Goal: Transaction & Acquisition: Download file/media

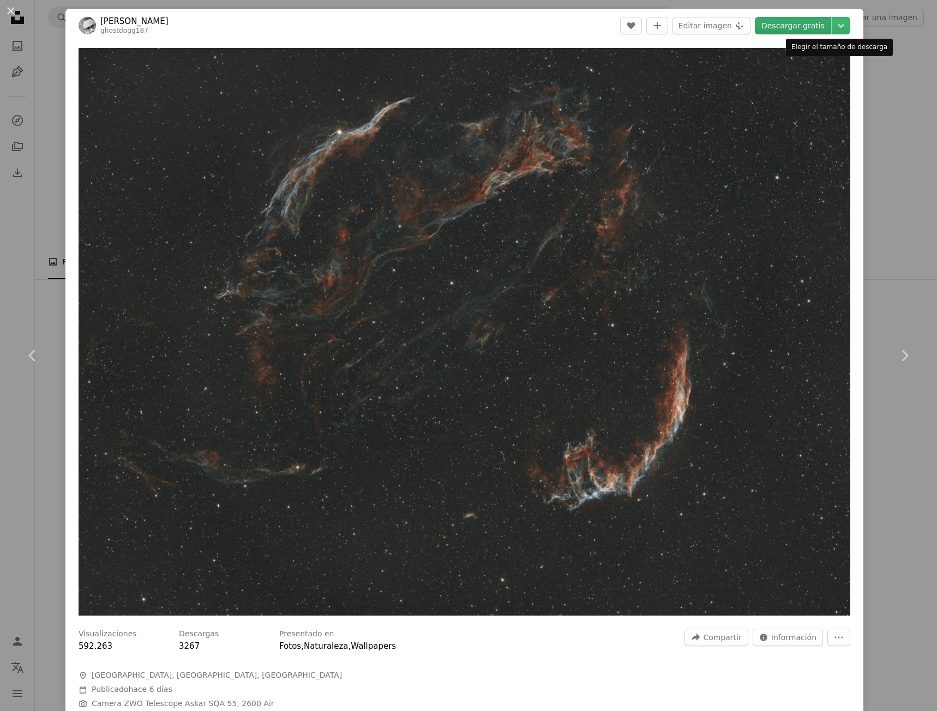
click at [797, 24] on link "Descargar gratis" at bounding box center [793, 25] width 76 height 17
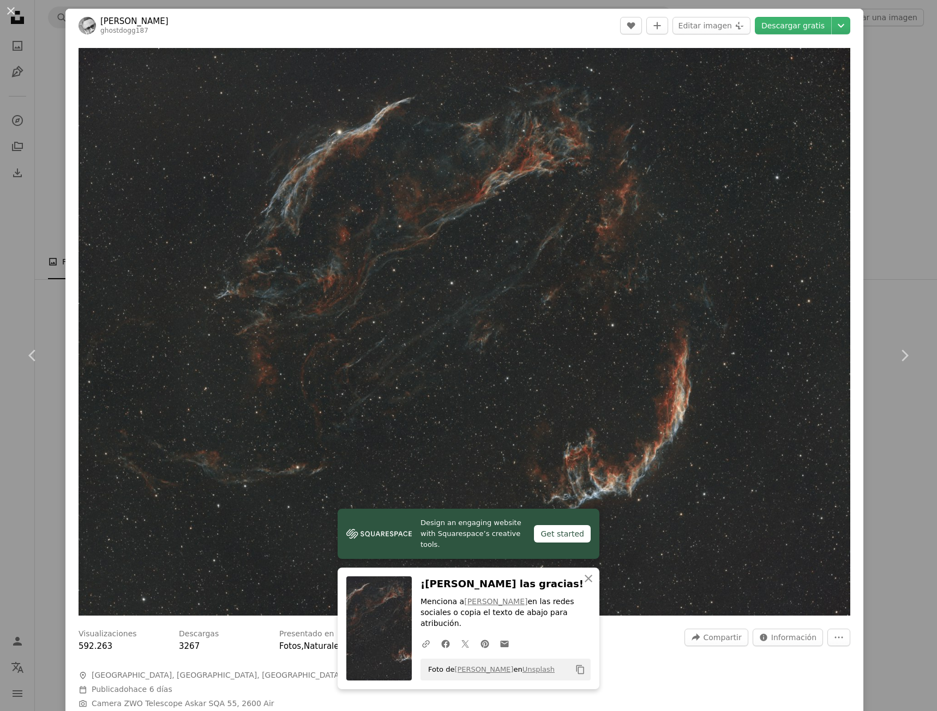
click at [867, 94] on div "An X shape Chevron left Chevron right Design an engaging website with Squarespa…" at bounding box center [468, 355] width 937 height 711
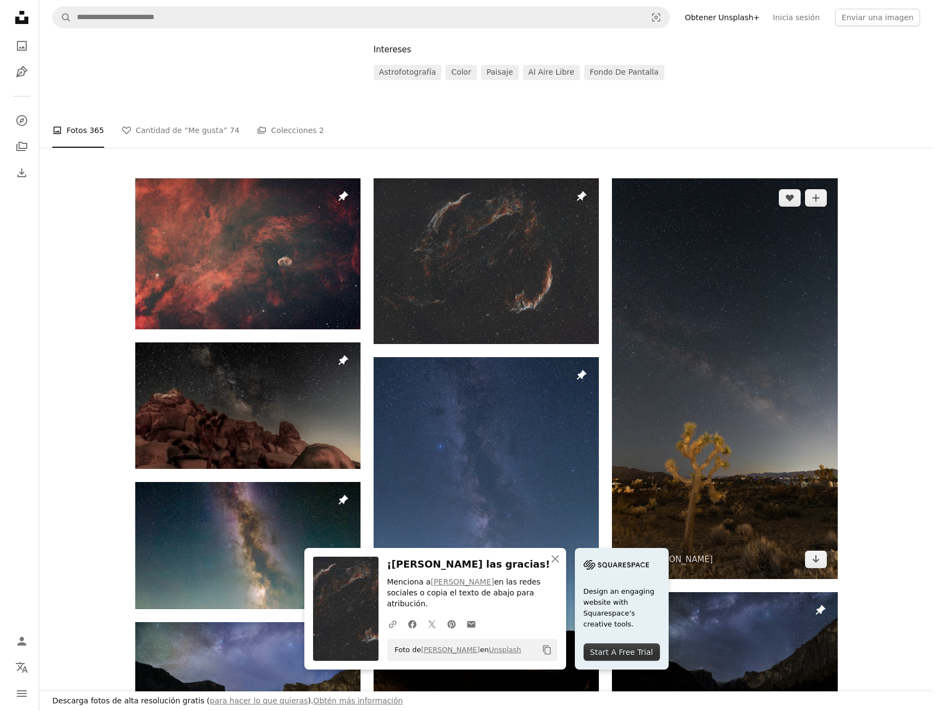
scroll to position [164, 0]
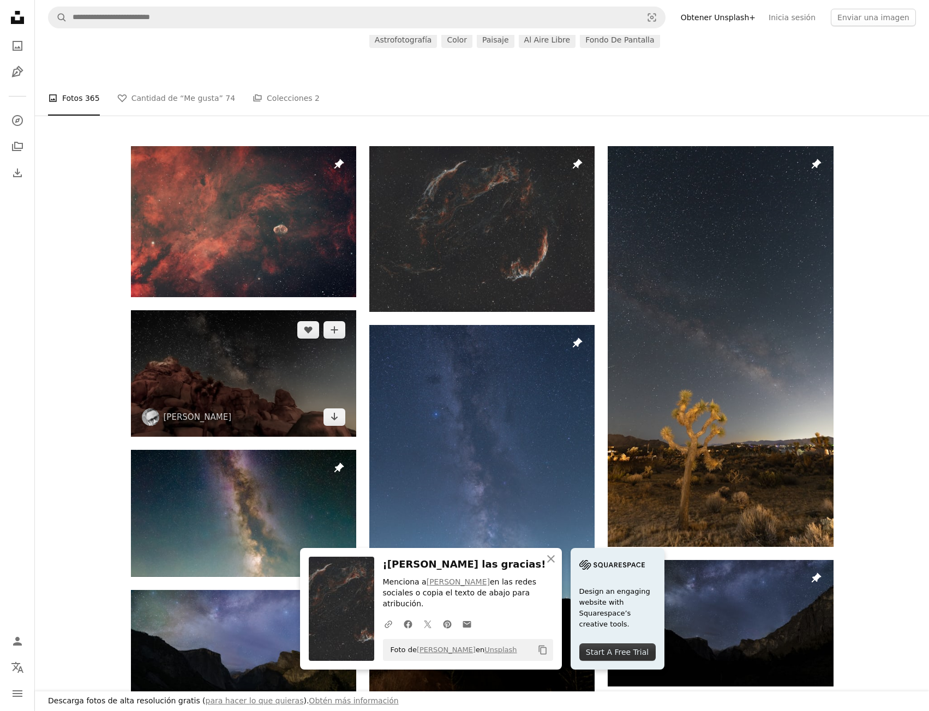
click at [274, 391] on img at bounding box center [243, 373] width 225 height 127
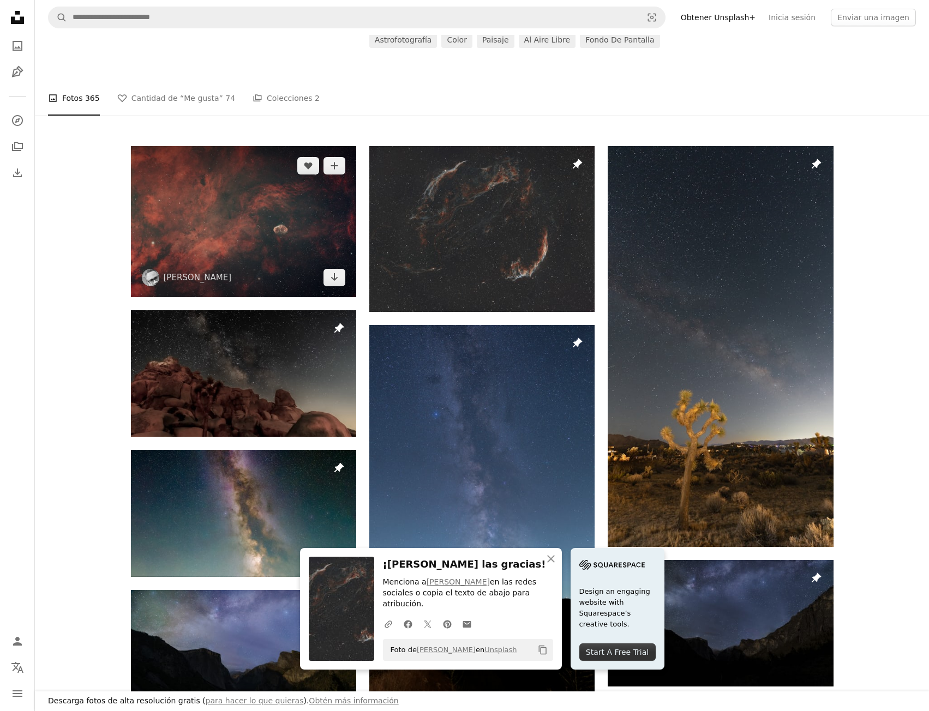
click at [280, 240] on img at bounding box center [243, 221] width 225 height 151
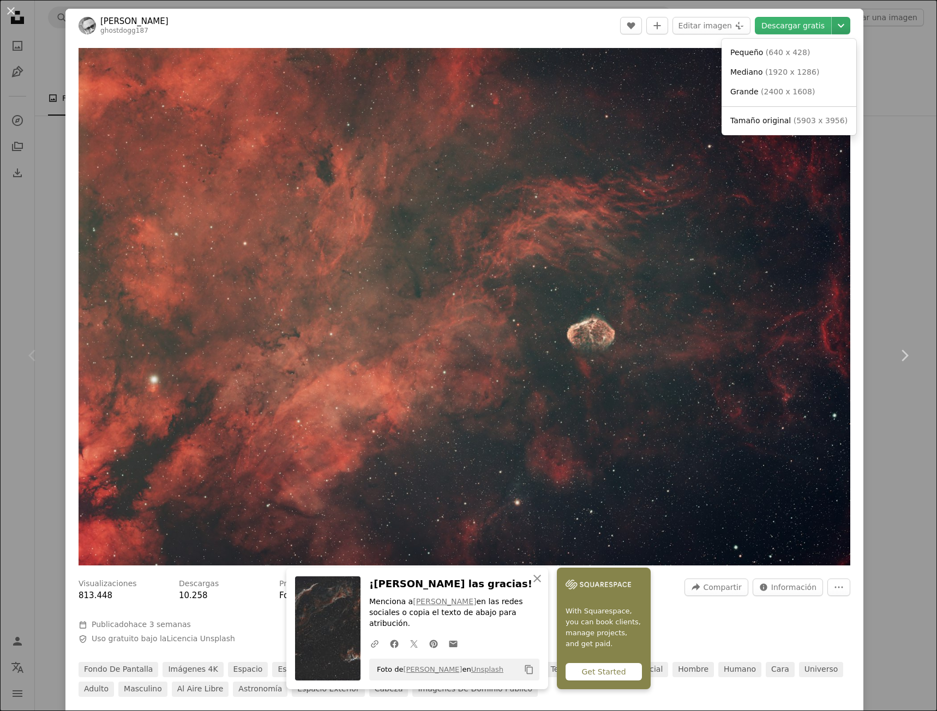
click at [840, 31] on icon "Chevron down" at bounding box center [840, 25] width 17 height 13
drag, startPoint x: 827, startPoint y: 50, endPoint x: 807, endPoint y: 81, distance: 37.1
click at [813, 71] on div "Pequeño ( 640 x 428 ) Mediano ( 1920 x 1286 ) Grande ( 2400 x 1608 ) Tamaño ori…" at bounding box center [789, 87] width 135 height 97
click at [800, 92] on span "( 2400 x 1608 )" at bounding box center [788, 91] width 54 height 9
